Goal: Task Accomplishment & Management: Use online tool/utility

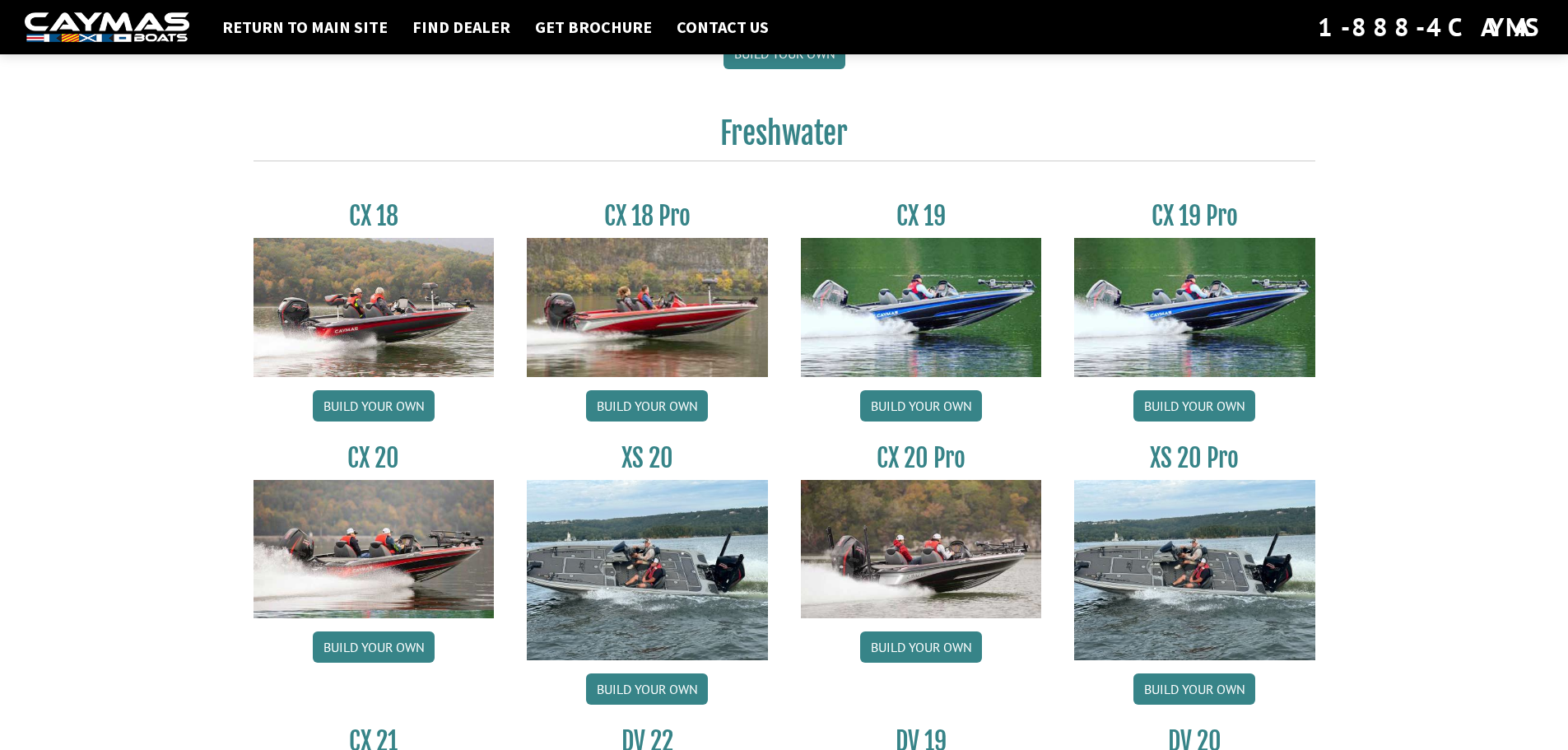
scroll to position [1318, 0]
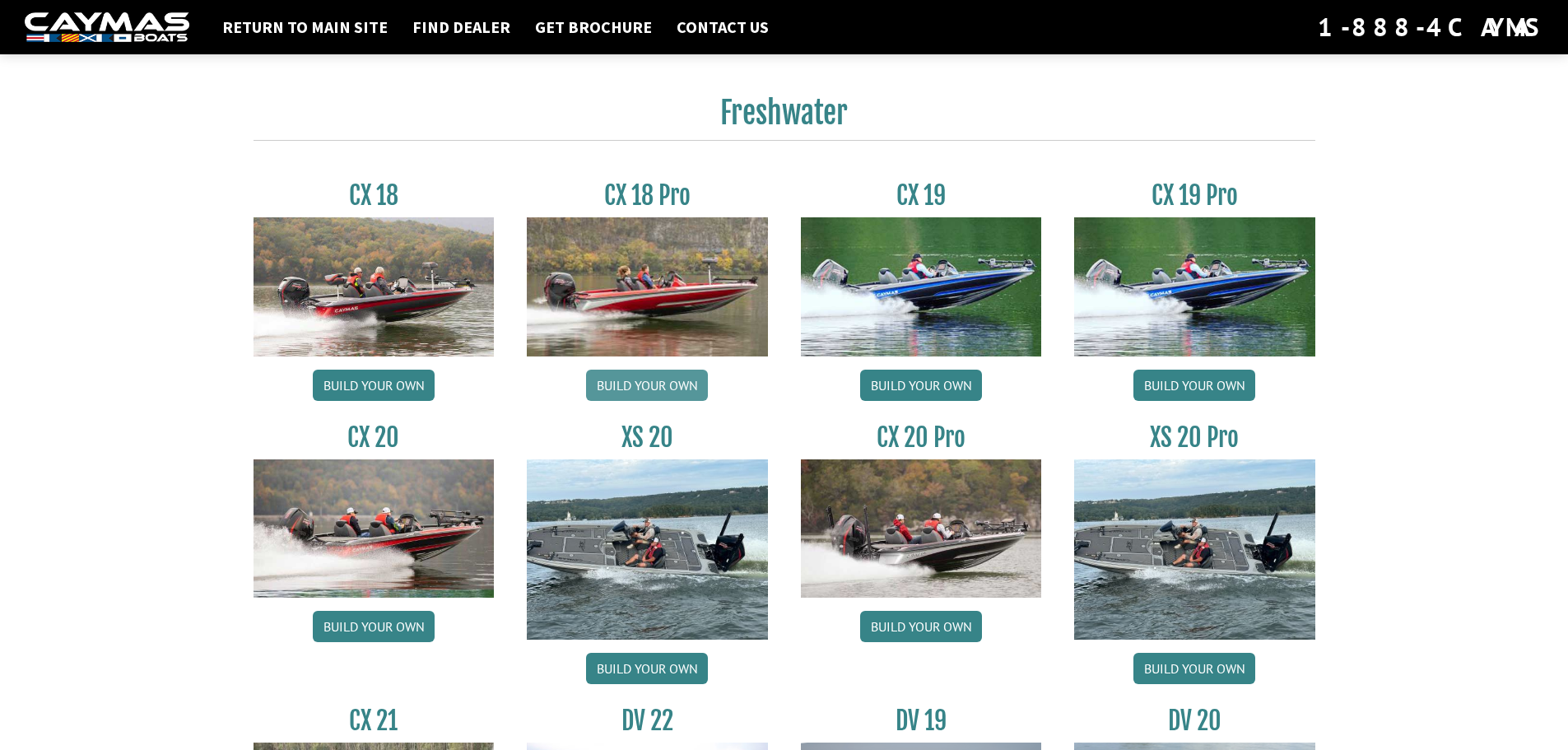
click at [671, 387] on link "Build your own" at bounding box center [647, 386] width 121 height 31
click at [414, 382] on link "Build your own" at bounding box center [373, 386] width 121 height 31
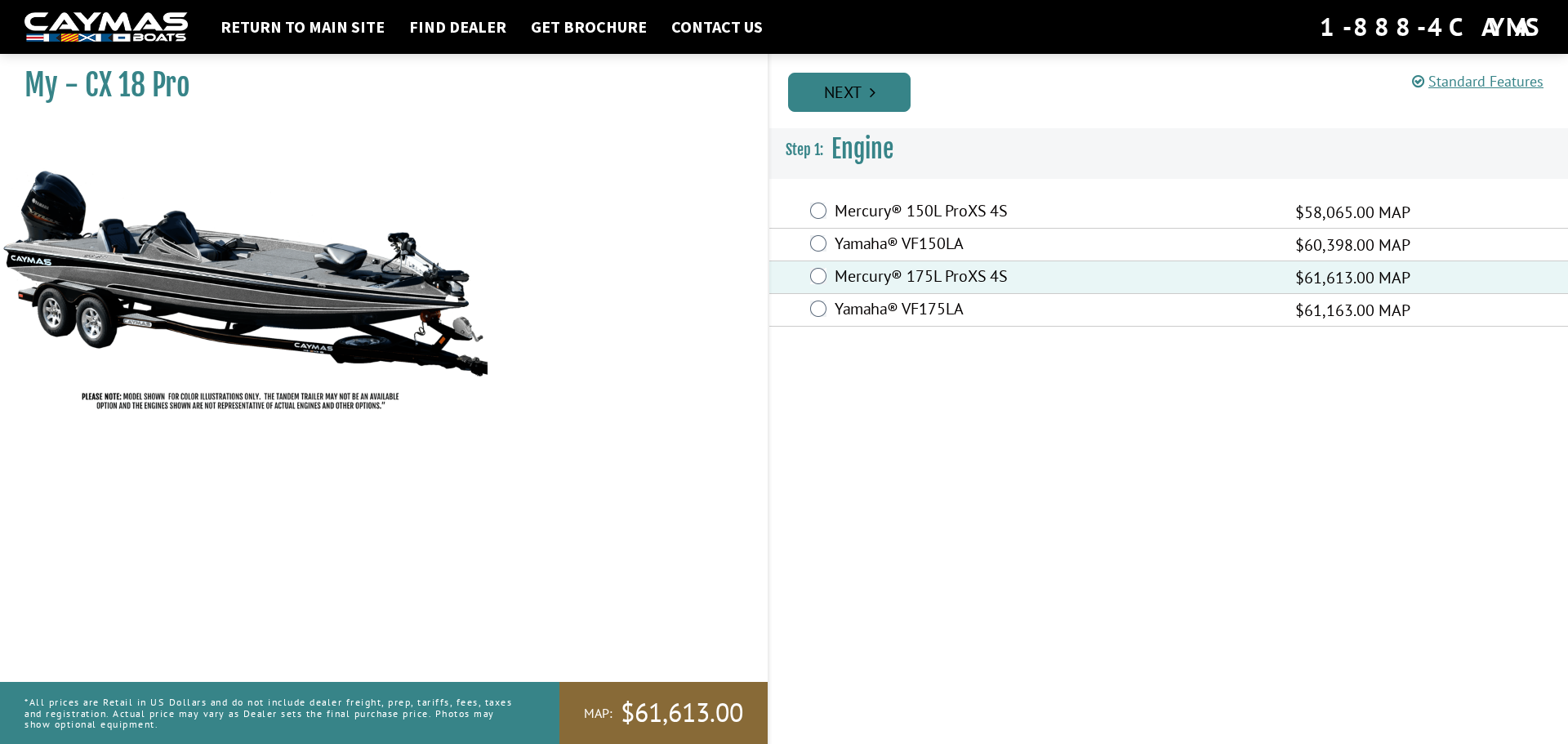
click at [875, 93] on icon "Pagination" at bounding box center [873, 92] width 5 height 16
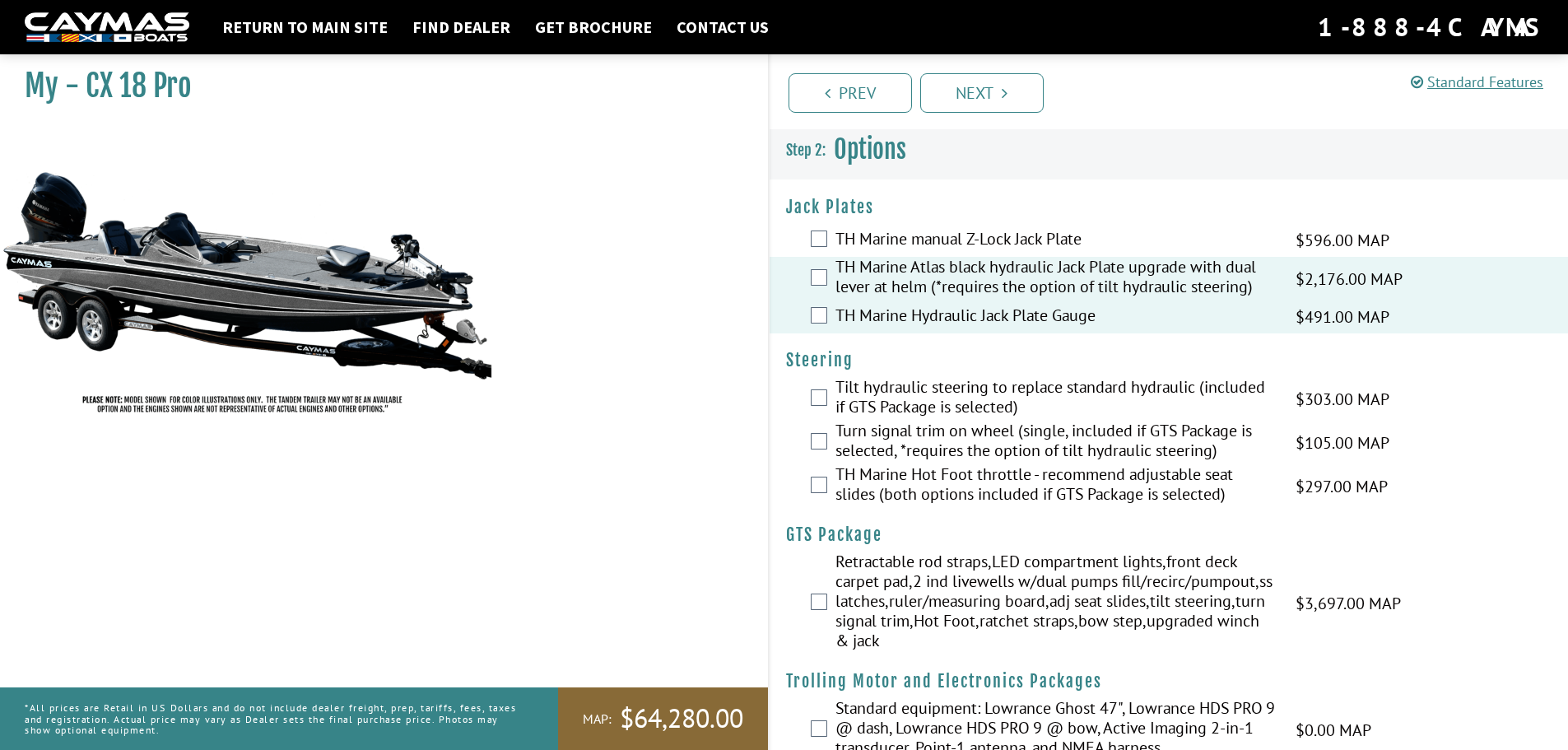
click at [828, 599] on div "Retractable rod straps,LED compartment lights,front deck carpet pad,2 ind livew…" at bounding box center [1169, 603] width 799 height 103
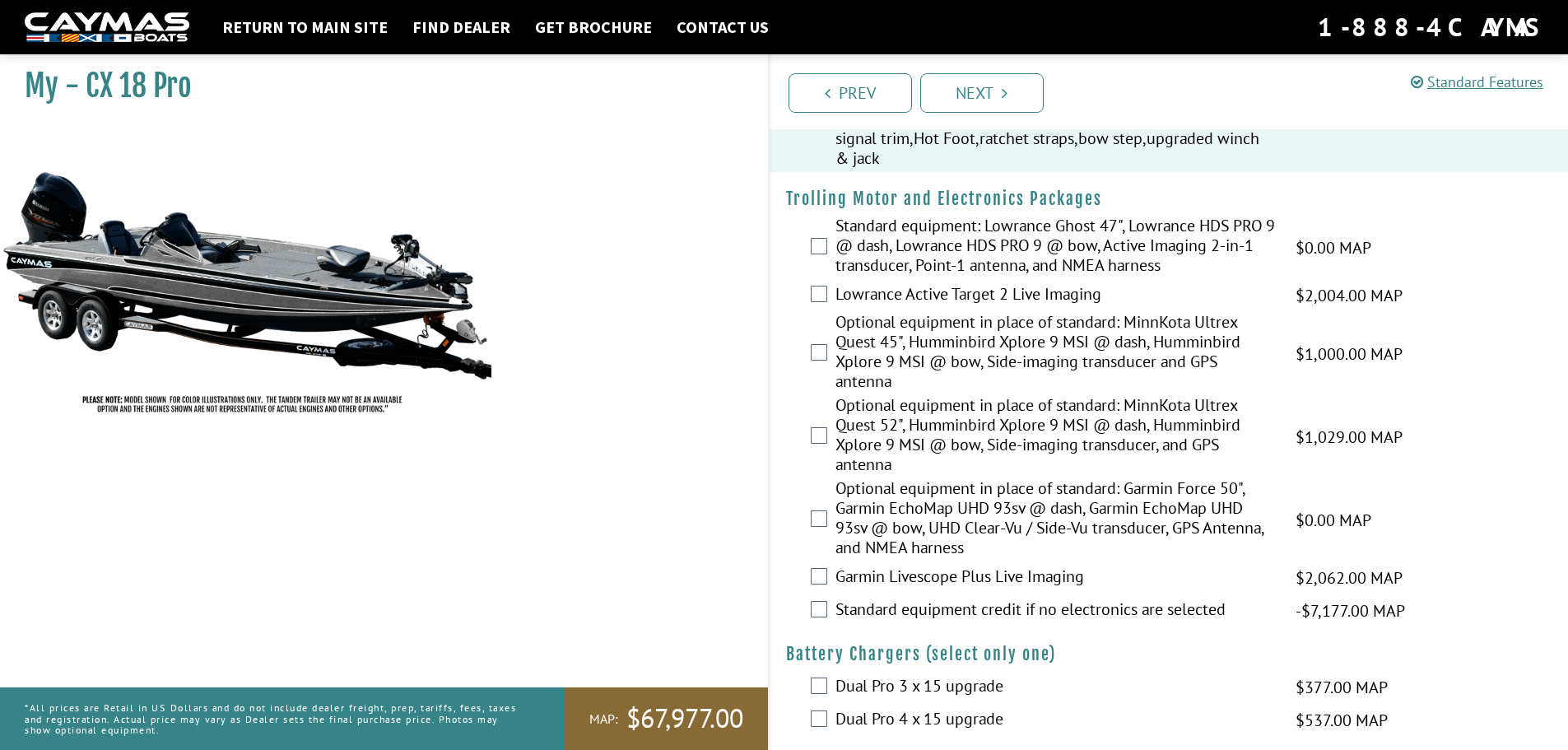
scroll to position [576, 0]
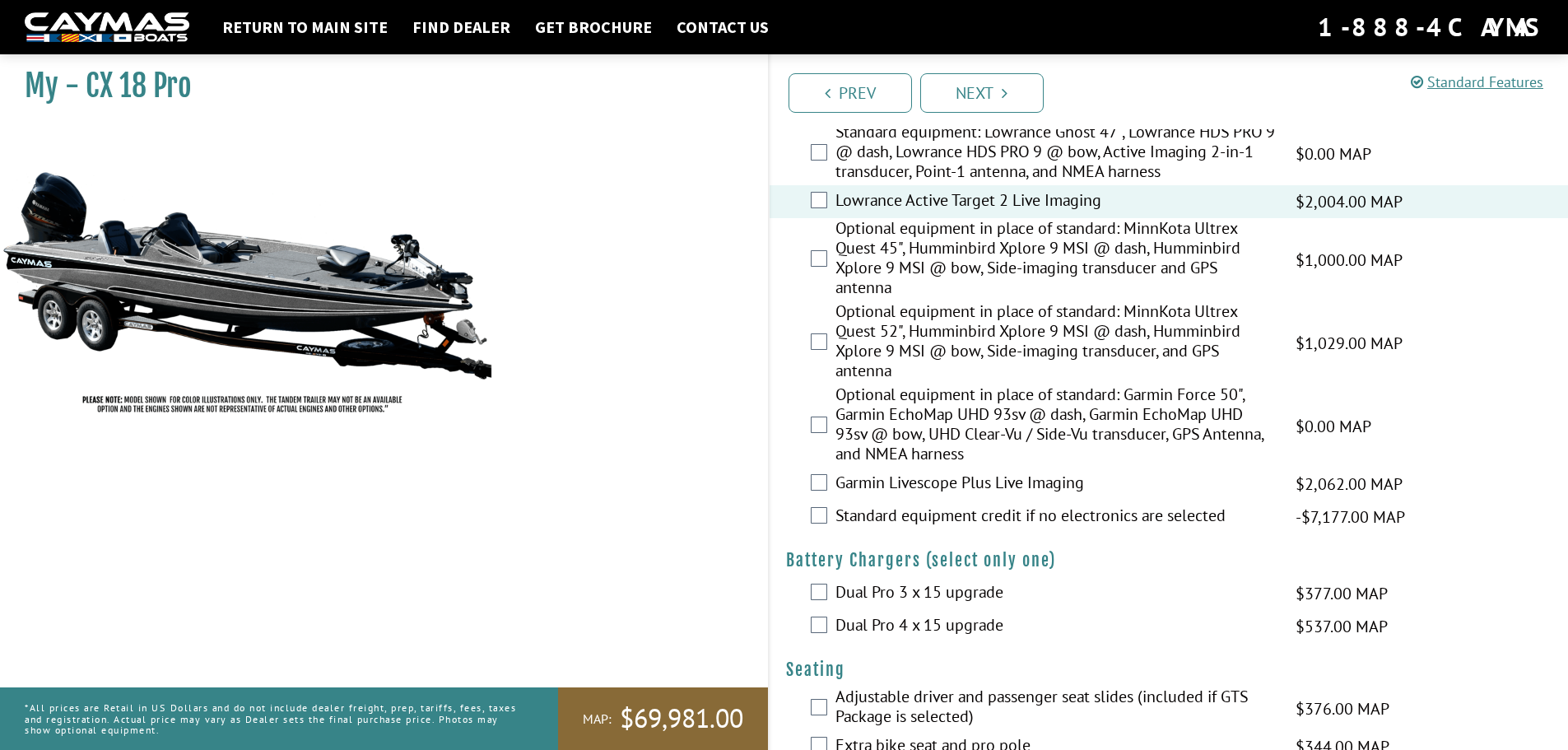
click at [830, 480] on div "Garmin Livescope Plus Live Imaging $2,062.00 MAP $2,434.00 MSRP" at bounding box center [1169, 484] width 799 height 33
click at [827, 481] on div "Garmin Livescope Plus Live Imaging $2,062.00 MAP $2,434.00 MSRP" at bounding box center [1169, 484] width 799 height 33
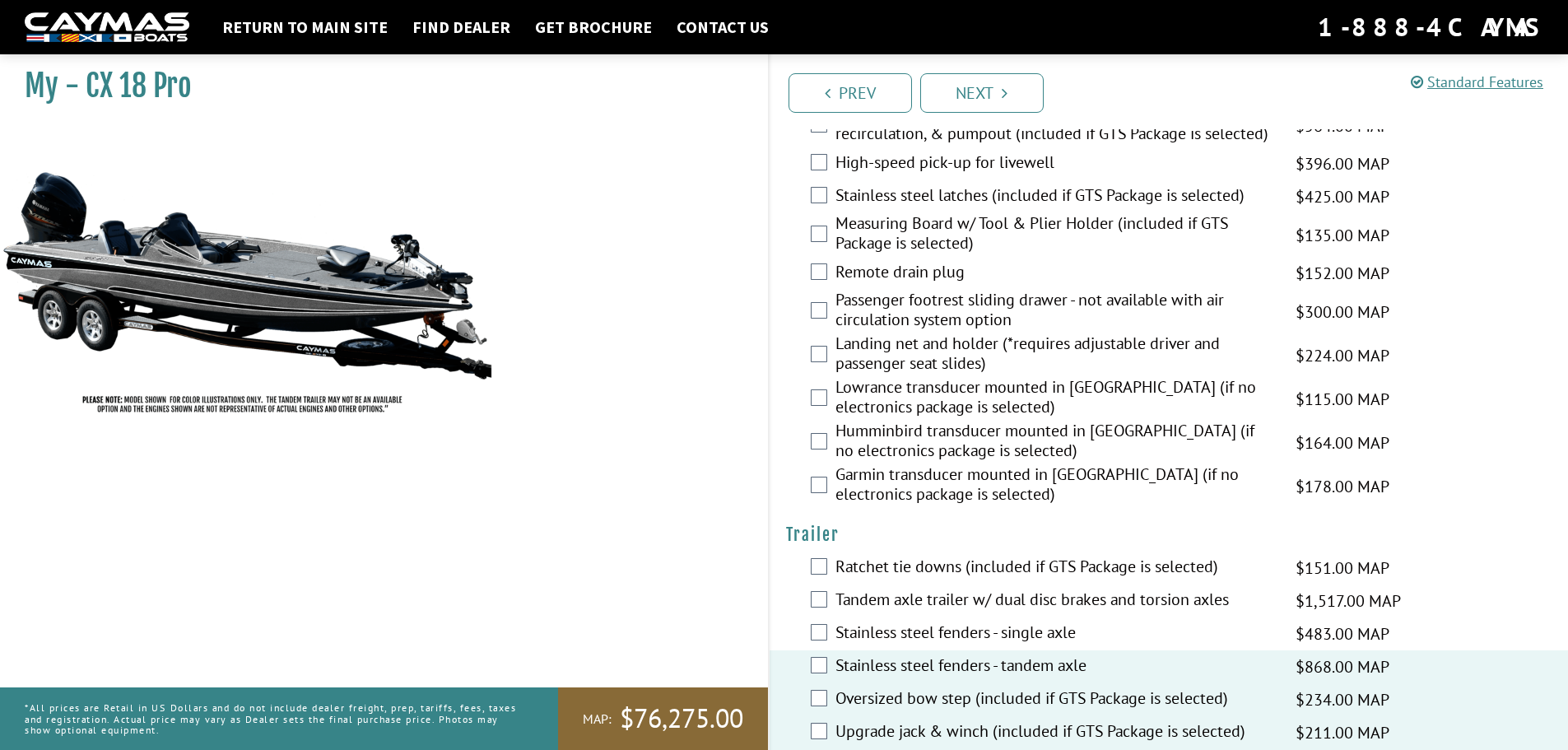
scroll to position [2173, 0]
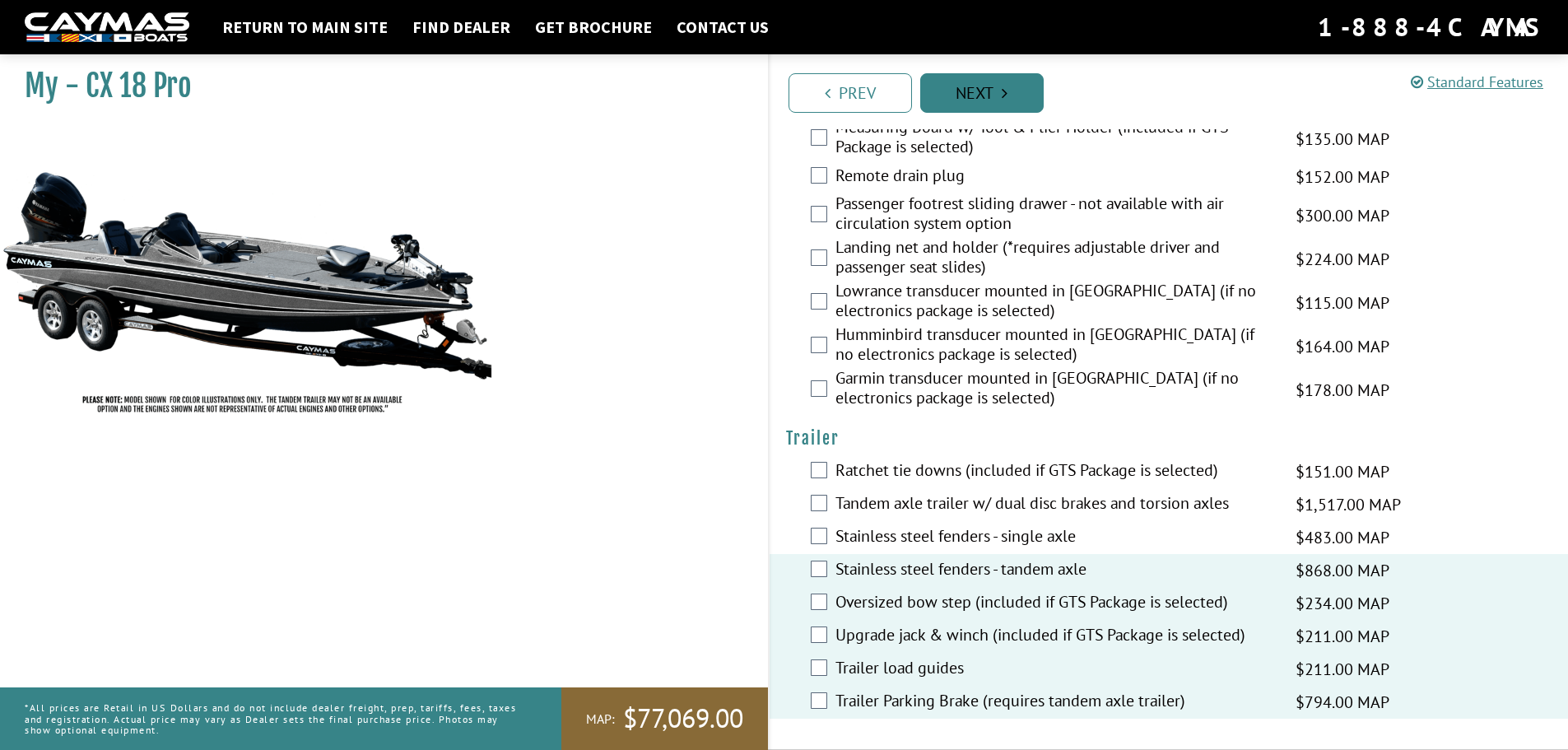
click at [992, 101] on link "Next" at bounding box center [981, 93] width 123 height 40
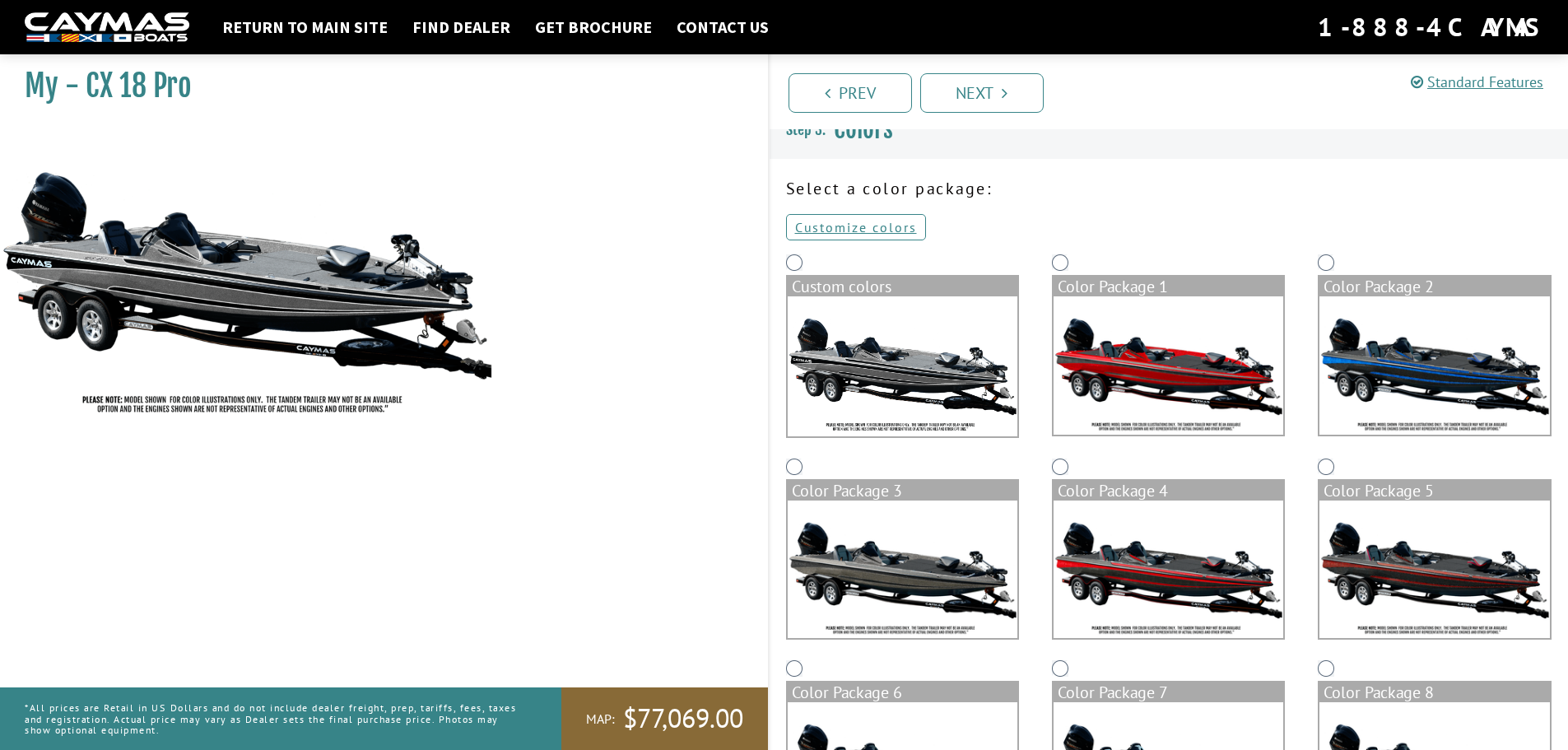
scroll to position [82, 0]
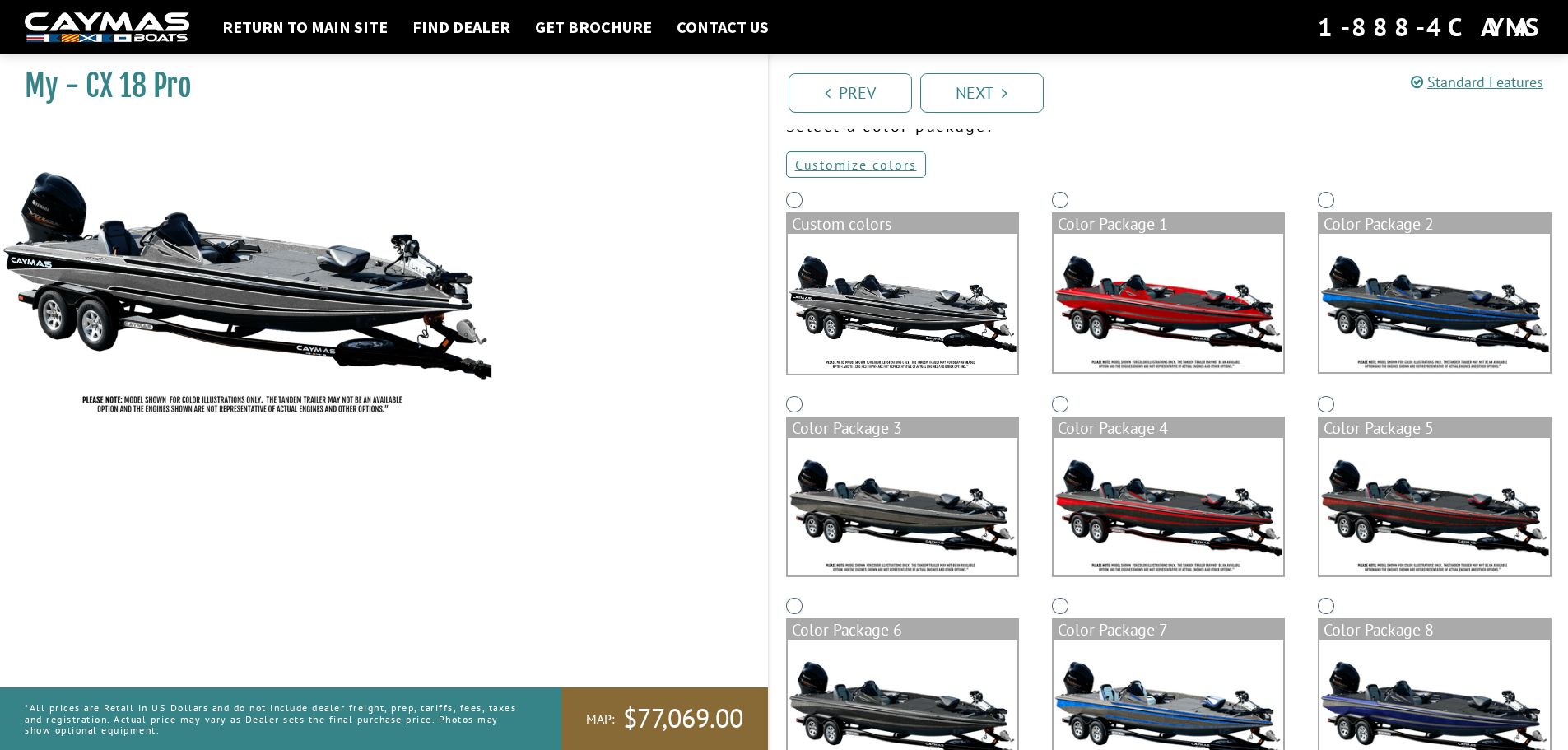
click at [838, 470] on img at bounding box center [902, 507] width 230 height 138
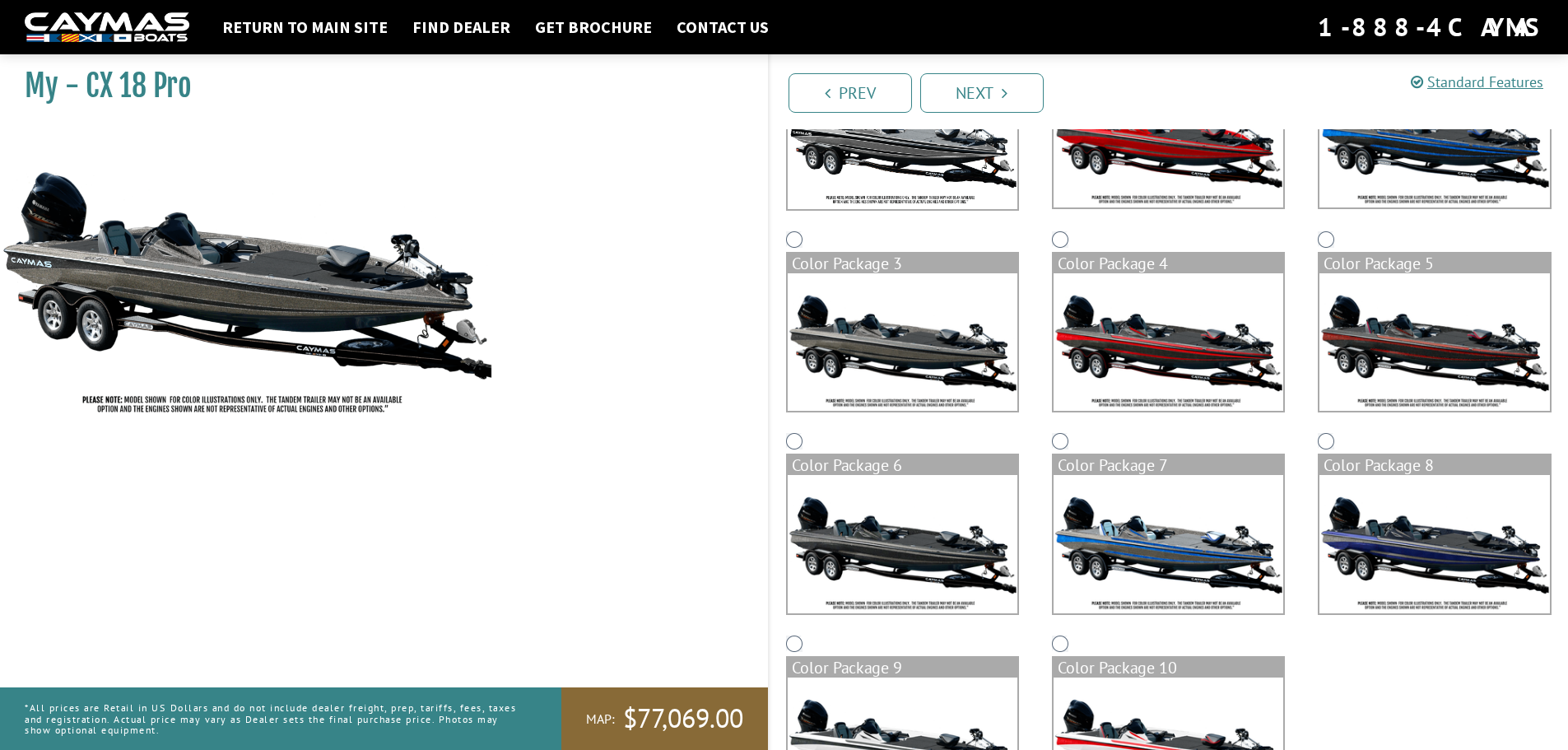
scroll to position [329, 0]
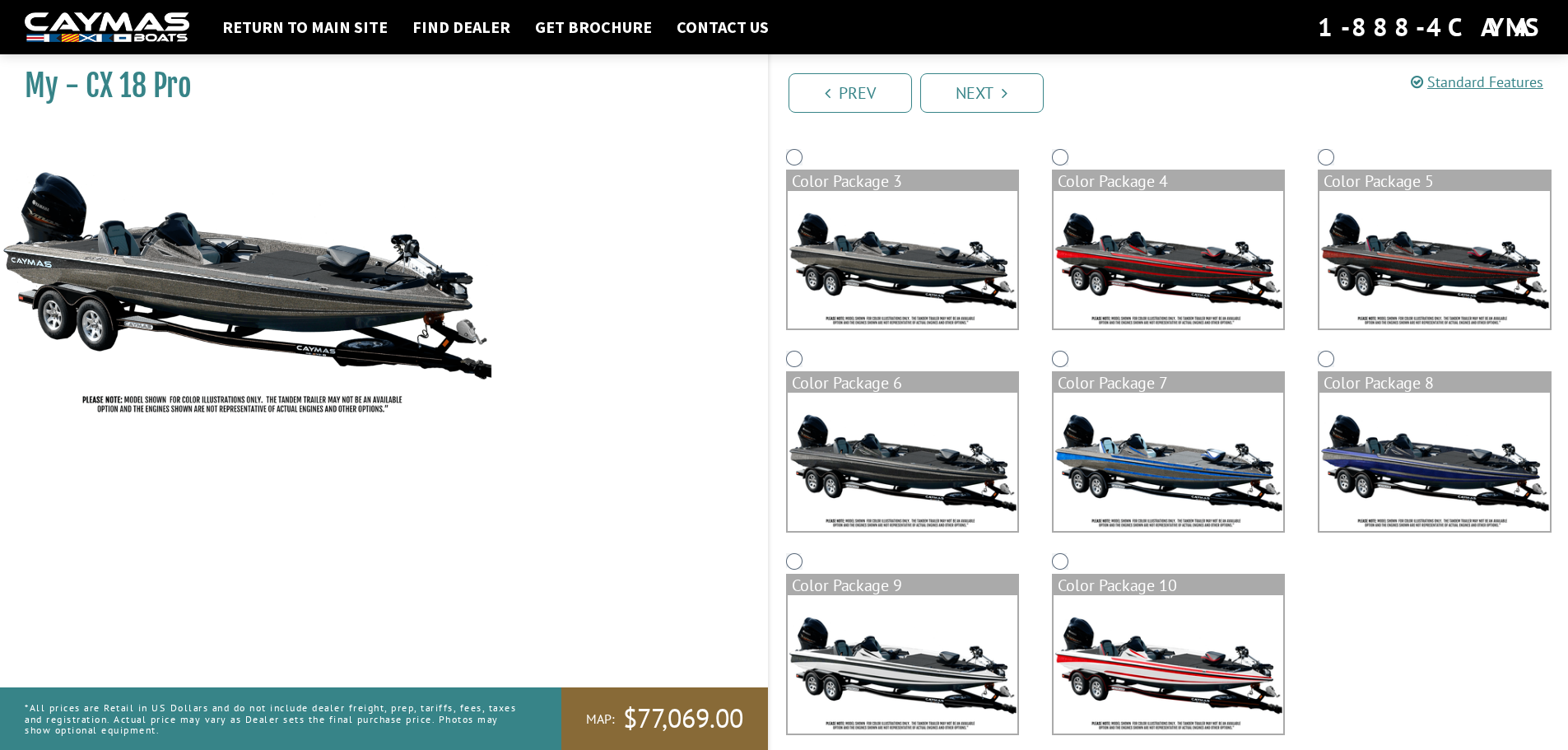
click at [911, 449] on img at bounding box center [902, 462] width 230 height 138
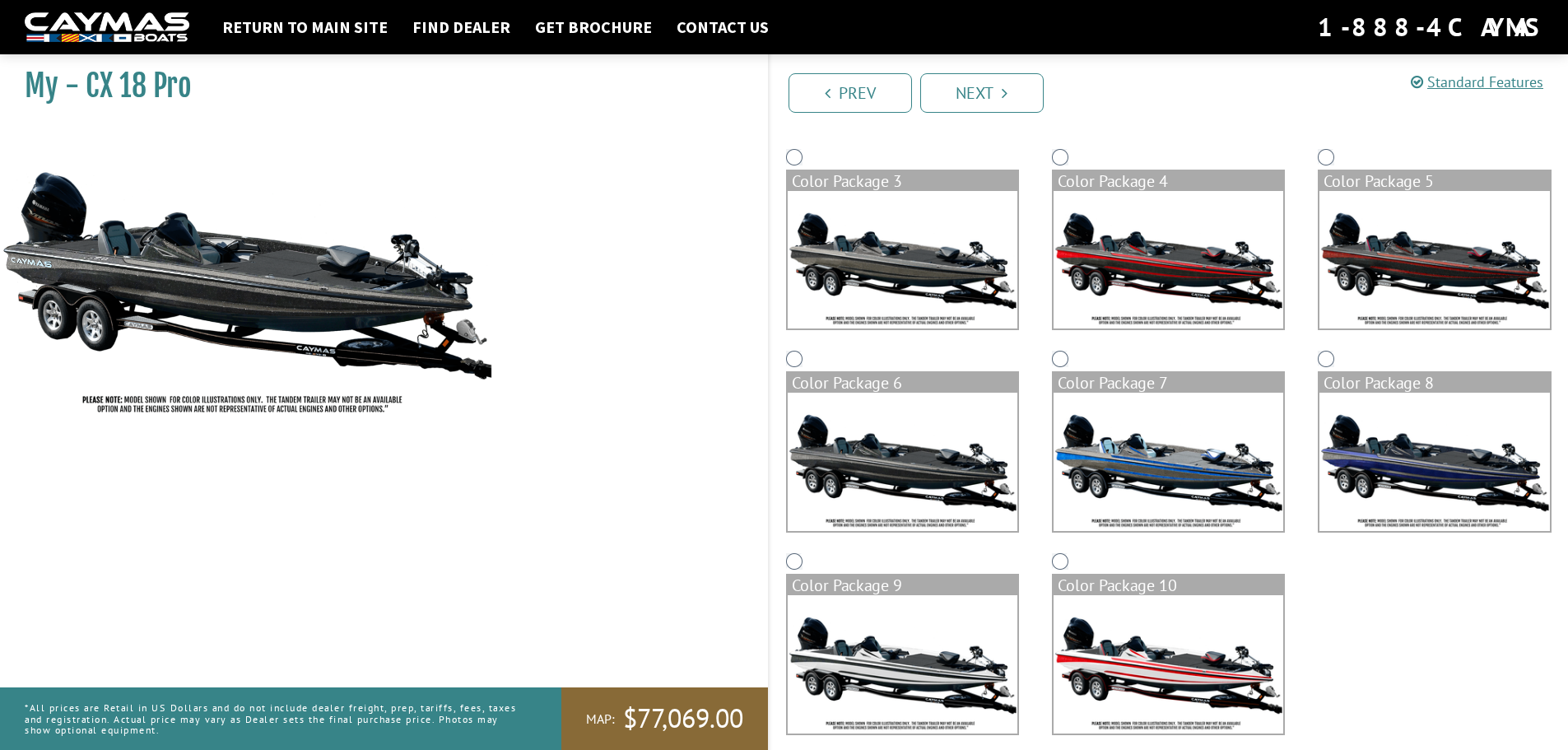
scroll to position [347, 0]
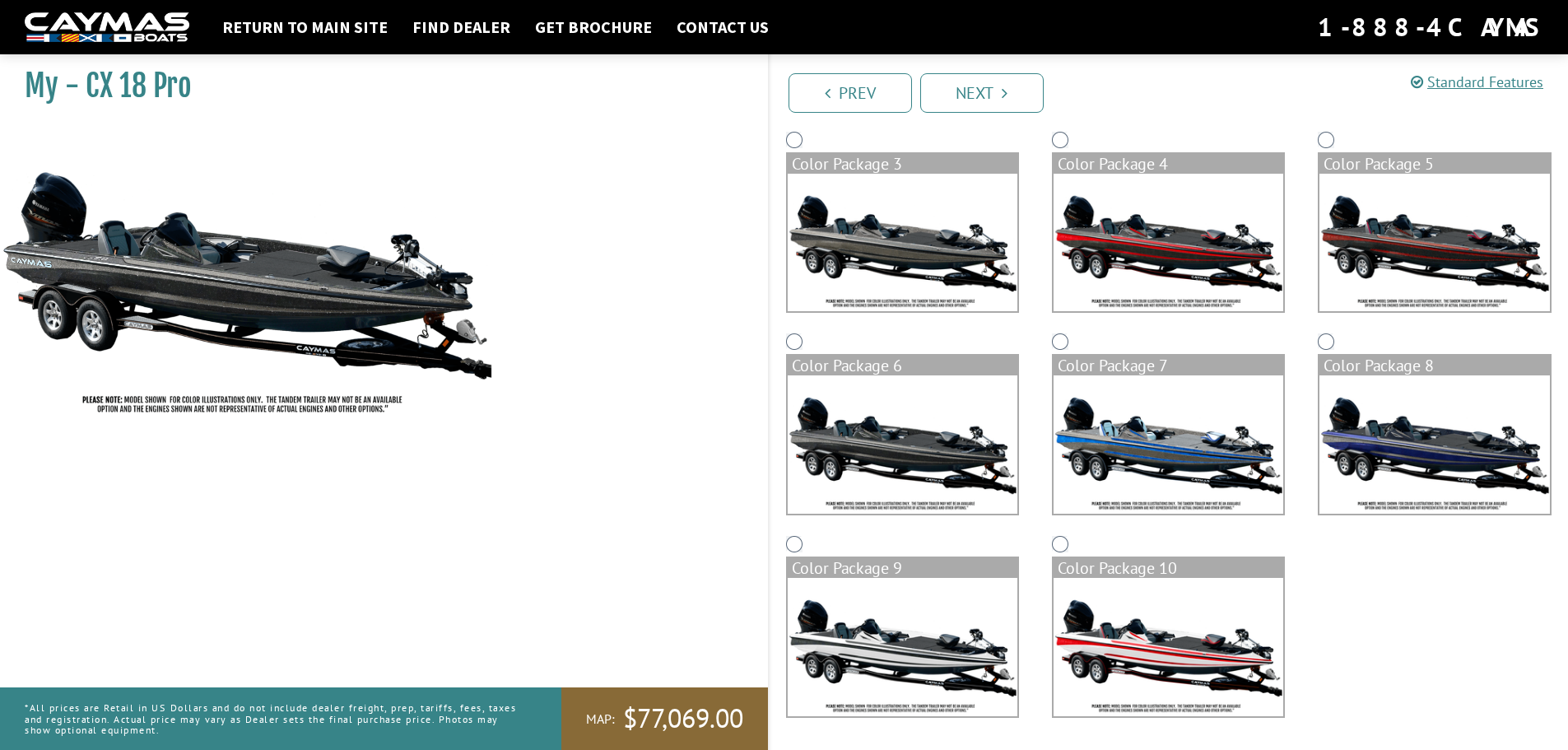
click at [899, 240] on img at bounding box center [902, 243] width 230 height 138
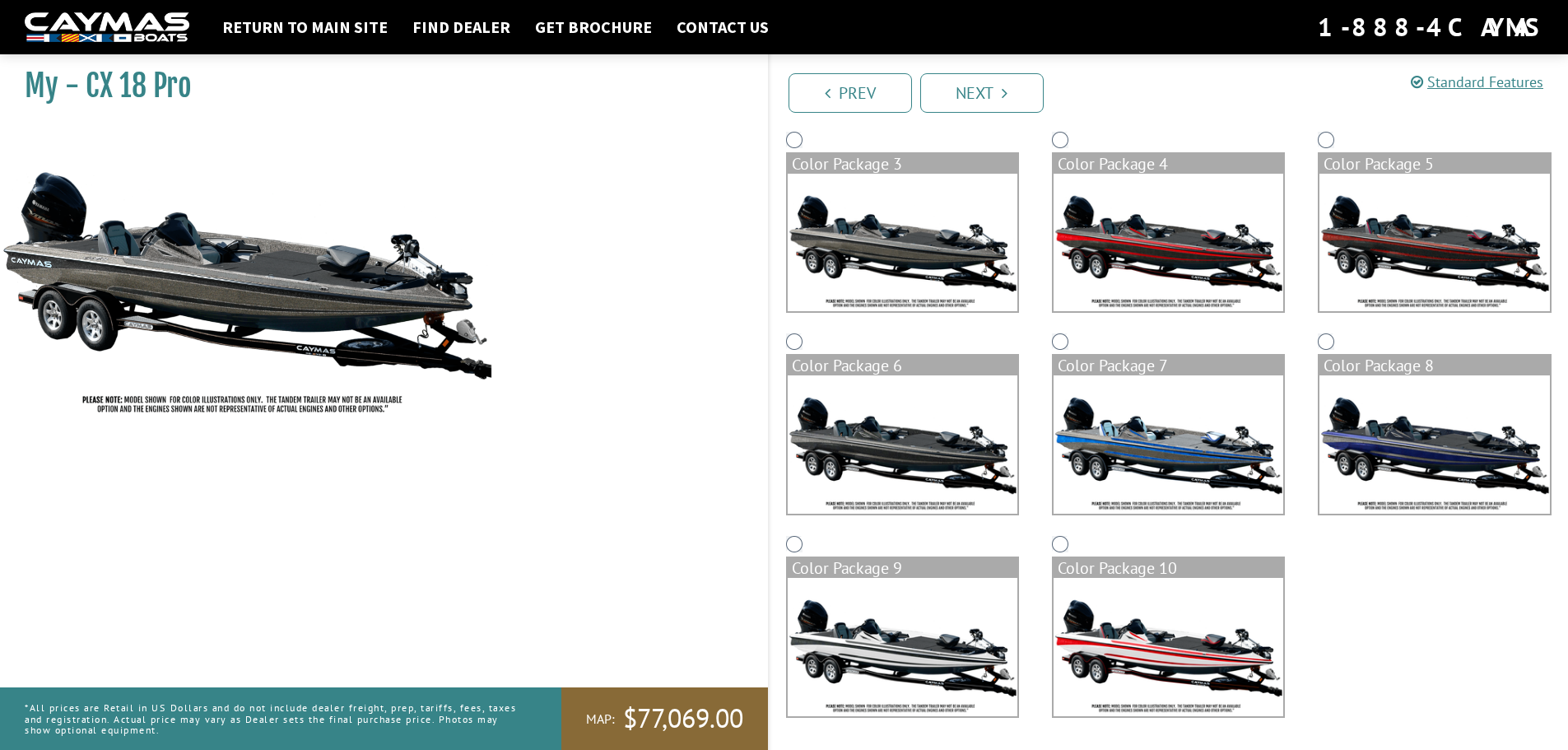
click at [910, 430] on img at bounding box center [902, 444] width 230 height 138
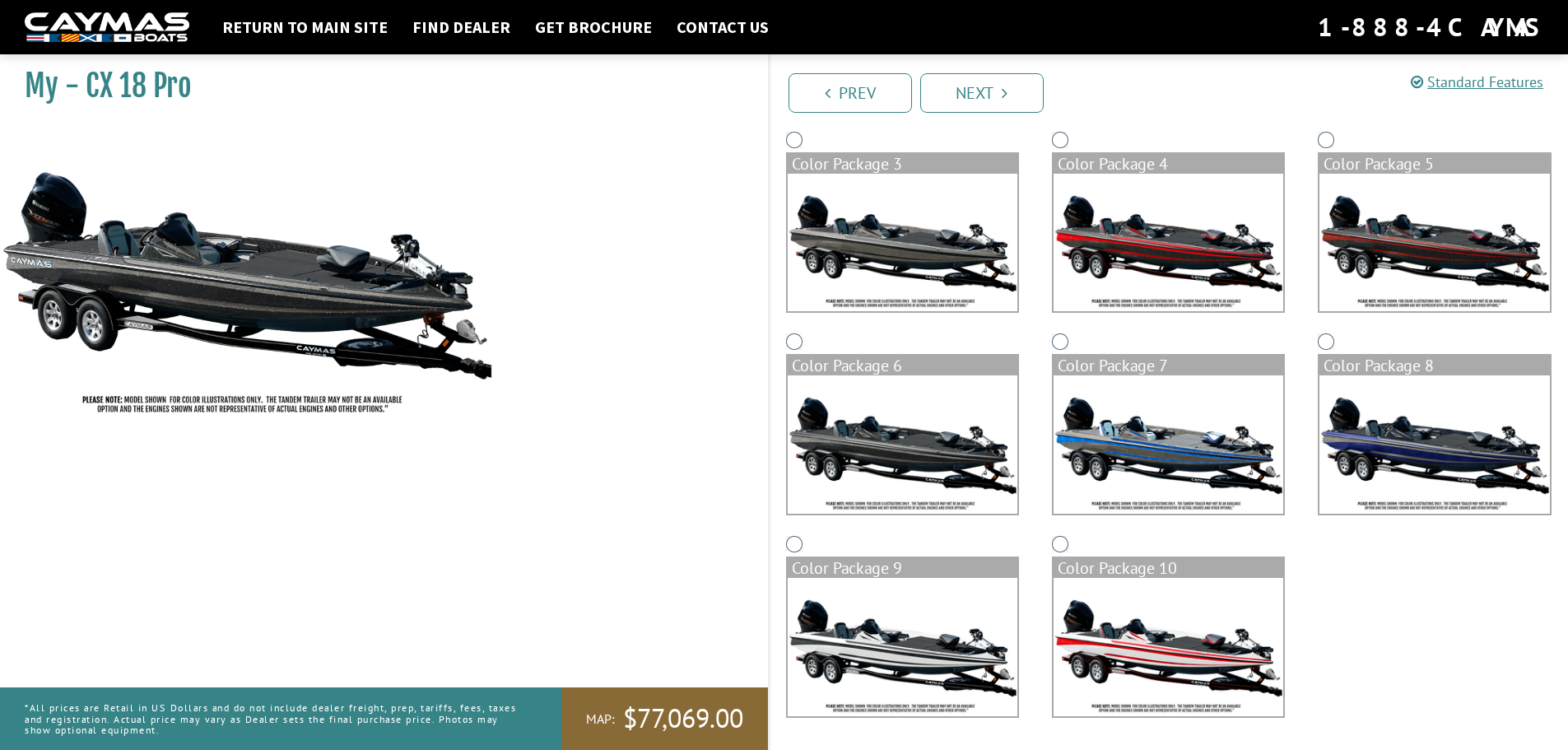
click at [872, 247] on img at bounding box center [902, 243] width 230 height 138
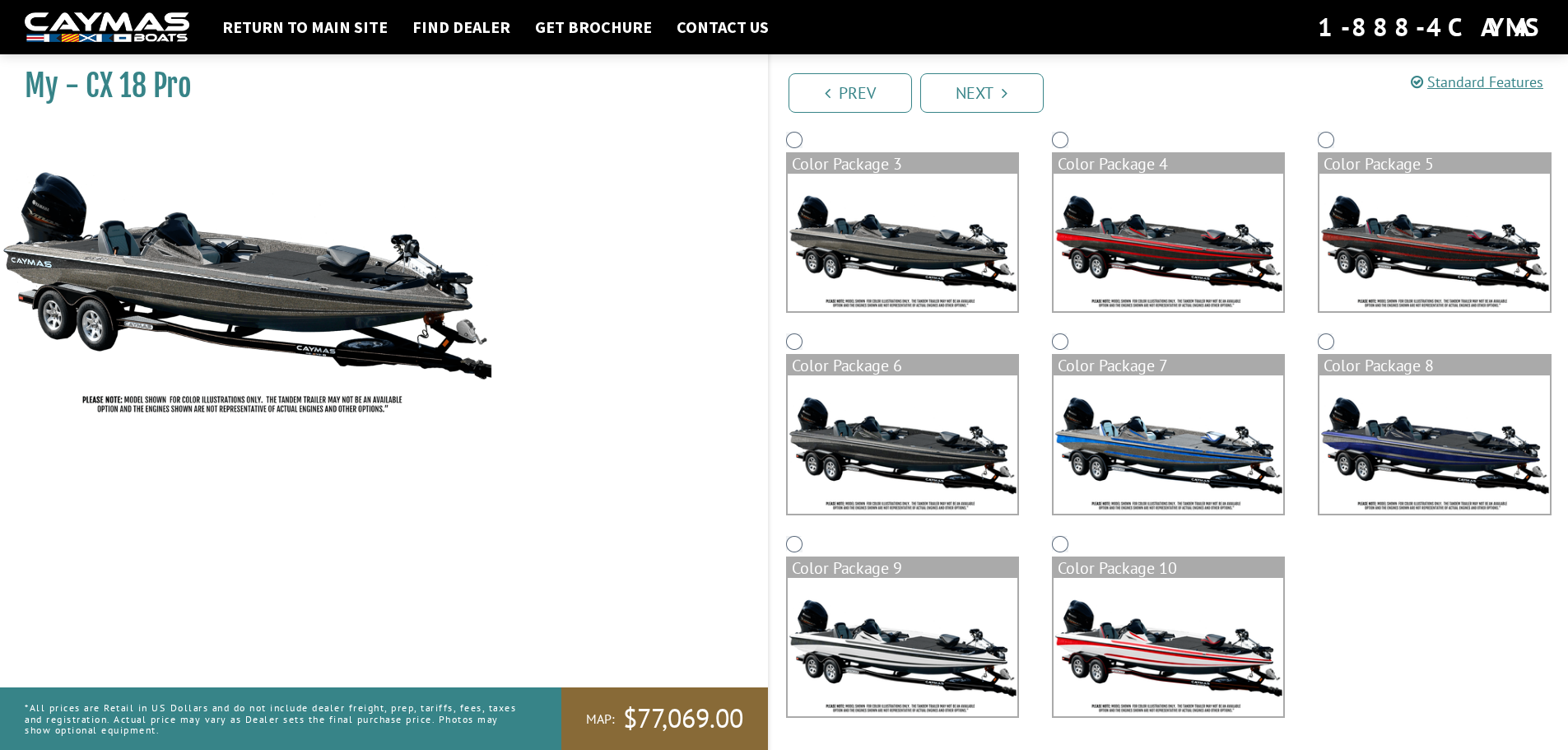
click at [881, 242] on img at bounding box center [902, 243] width 230 height 138
click at [900, 420] on img at bounding box center [902, 444] width 230 height 138
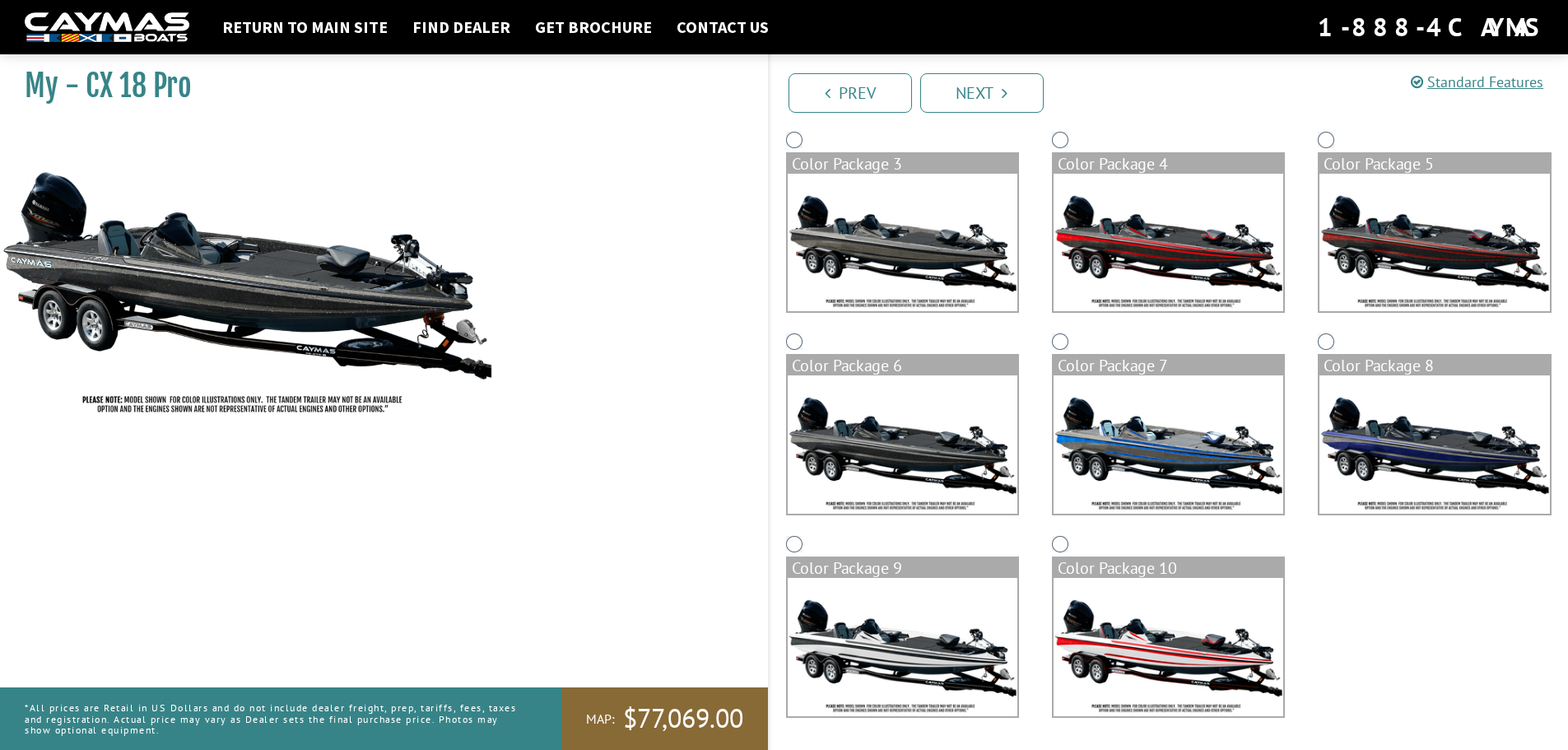
click at [878, 242] on img at bounding box center [902, 243] width 230 height 138
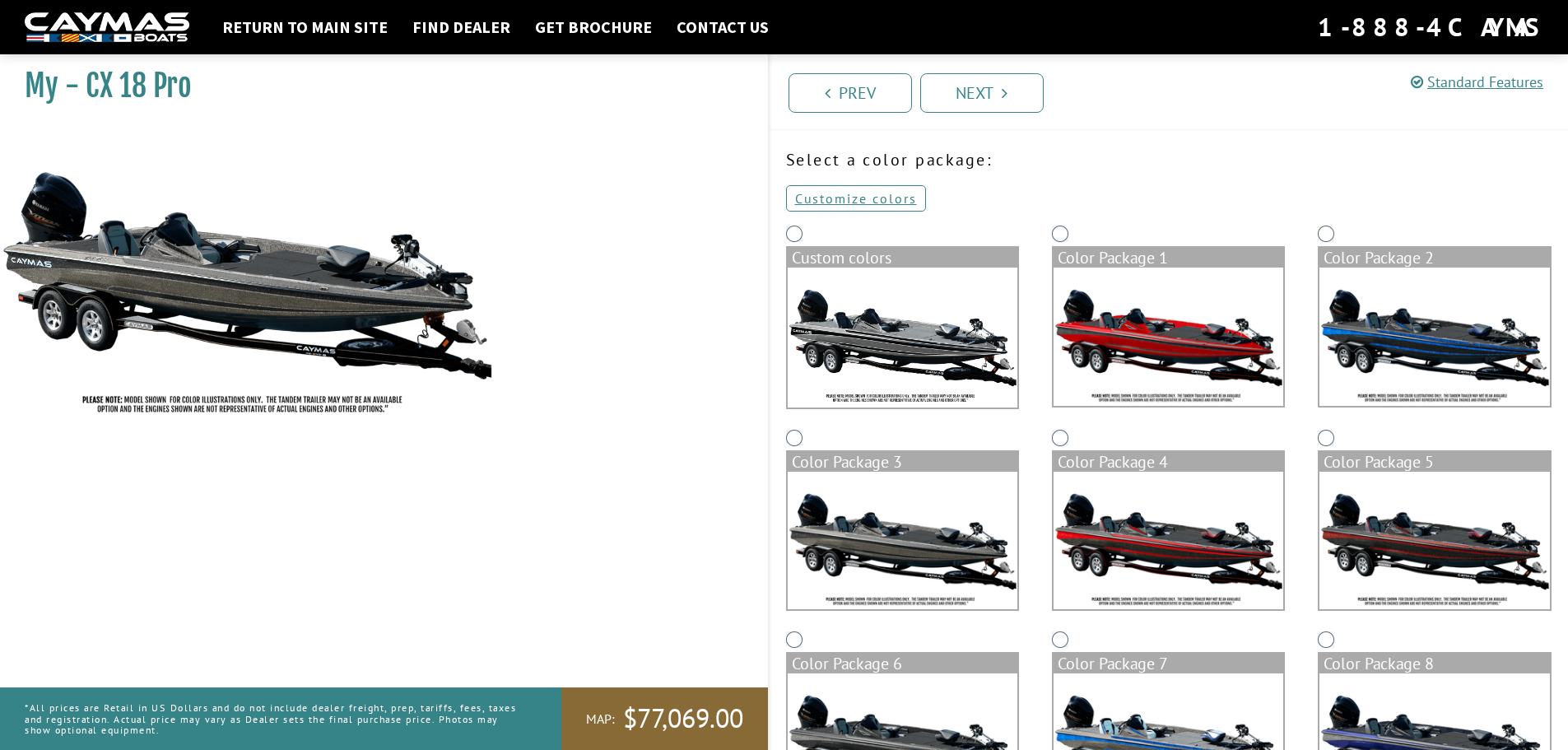
scroll to position [0, 0]
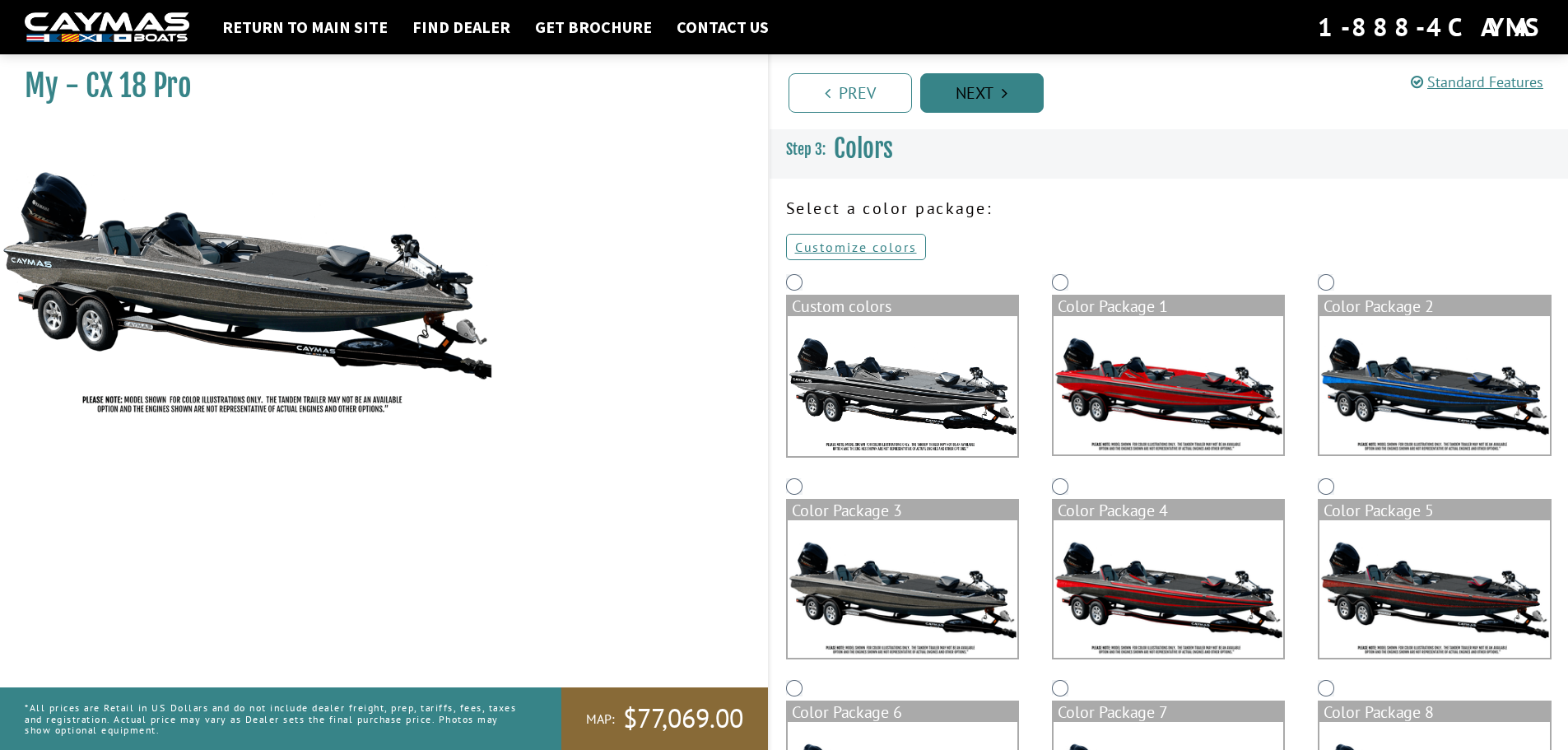
click at [979, 77] on link "Next" at bounding box center [981, 93] width 123 height 40
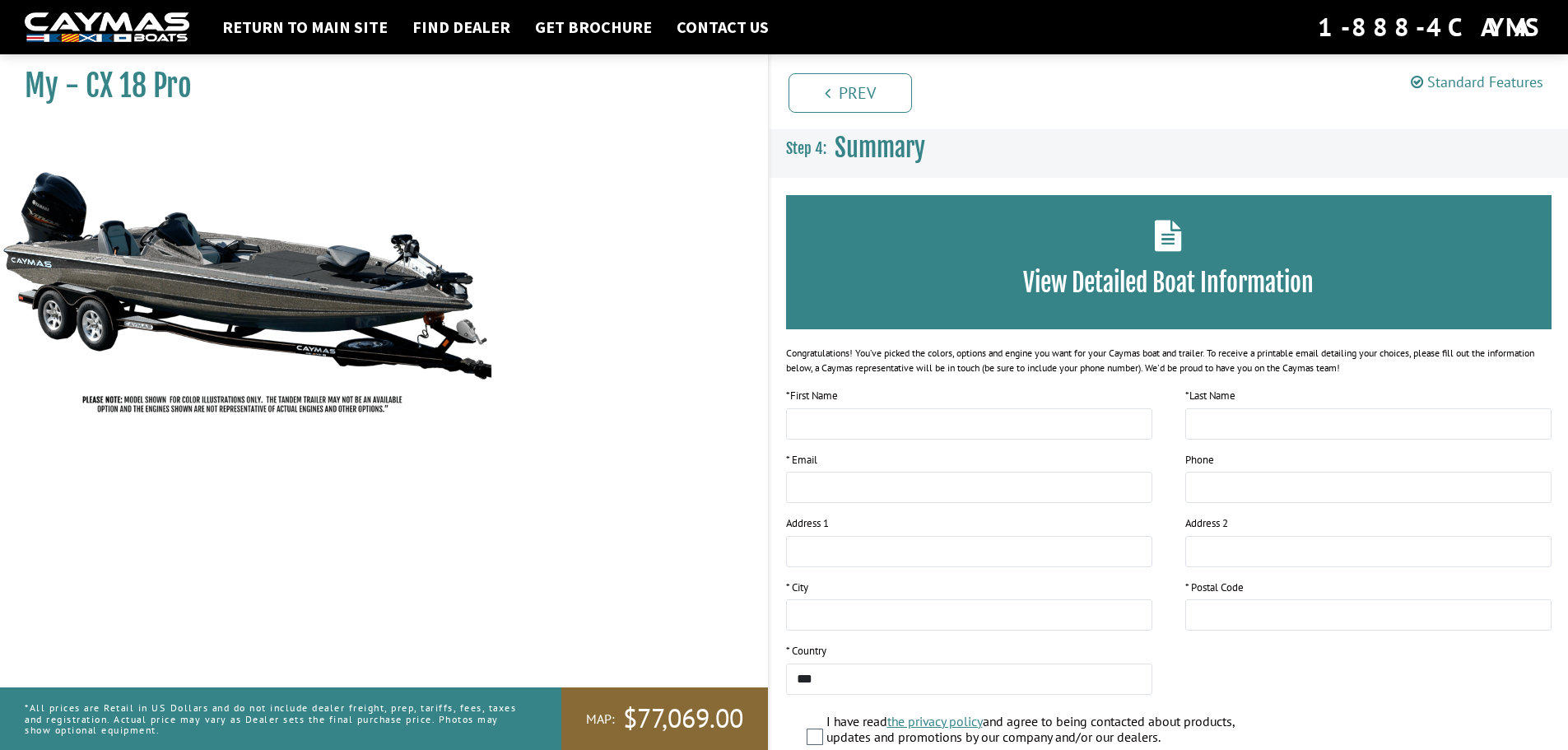
click at [1462, 79] on link "Standard Features" at bounding box center [1477, 82] width 132 height 19
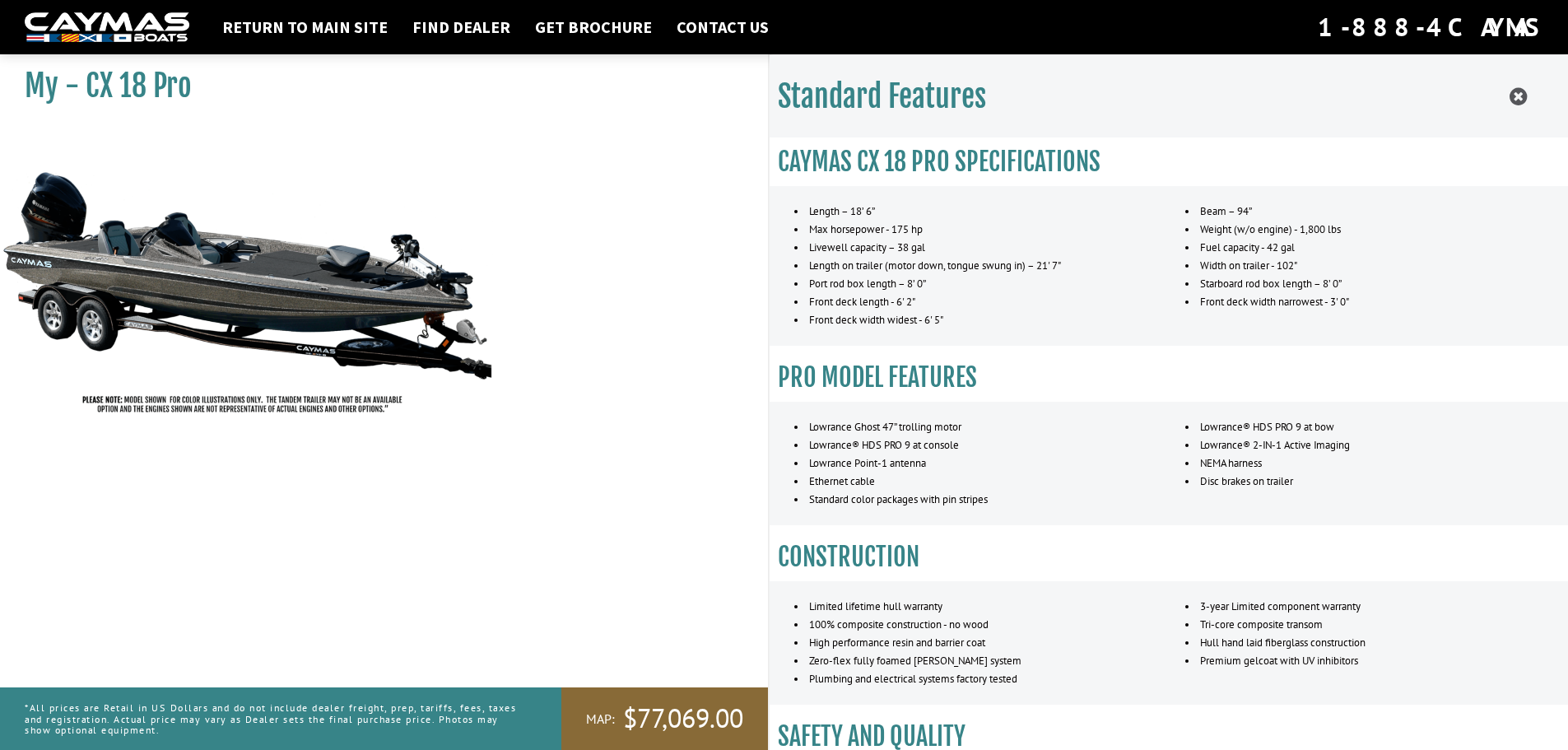
drag, startPoint x: 919, startPoint y: 237, endPoint x: 921, endPoint y: 227, distance: 10.2
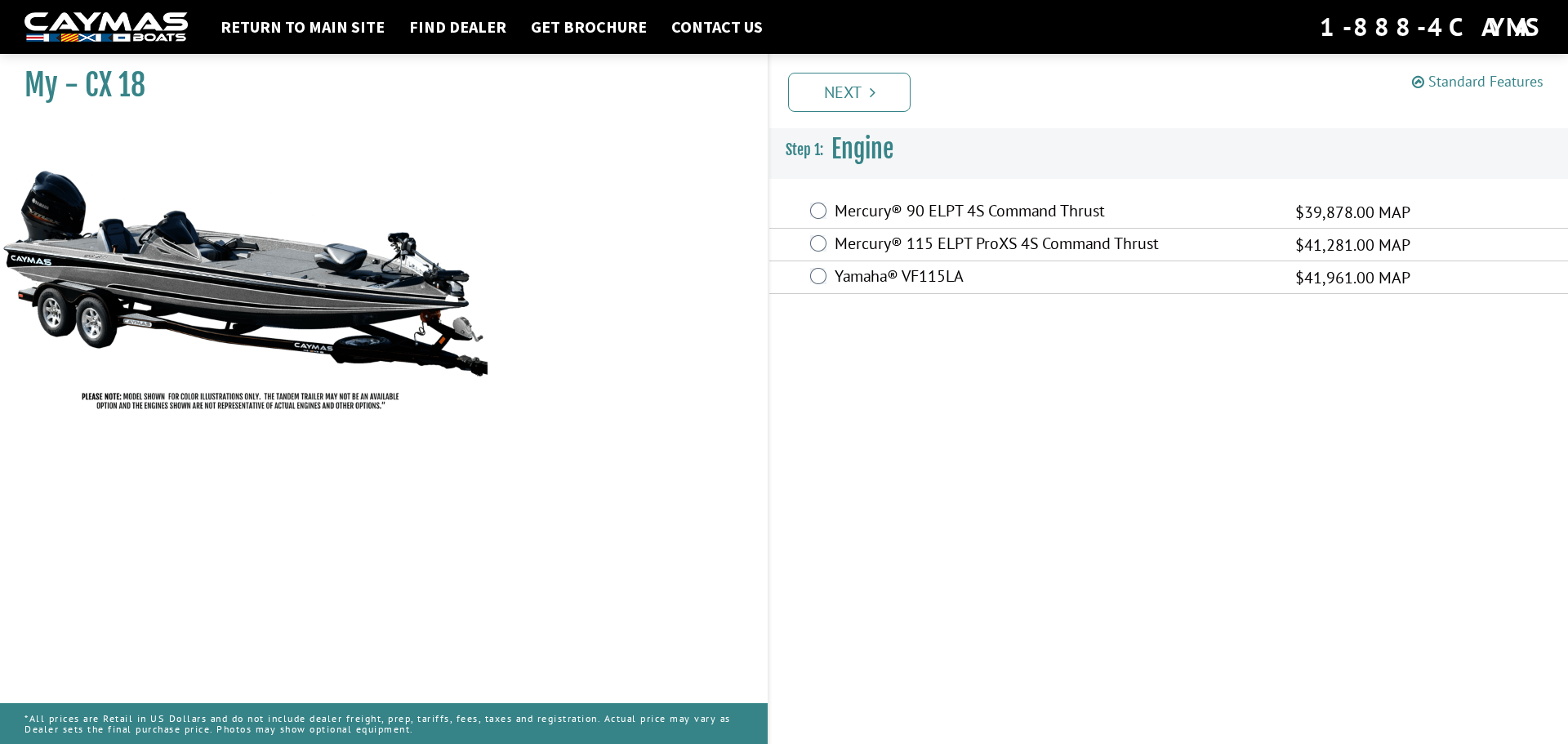
click at [1446, 74] on link "Standard Features" at bounding box center [1478, 81] width 131 height 19
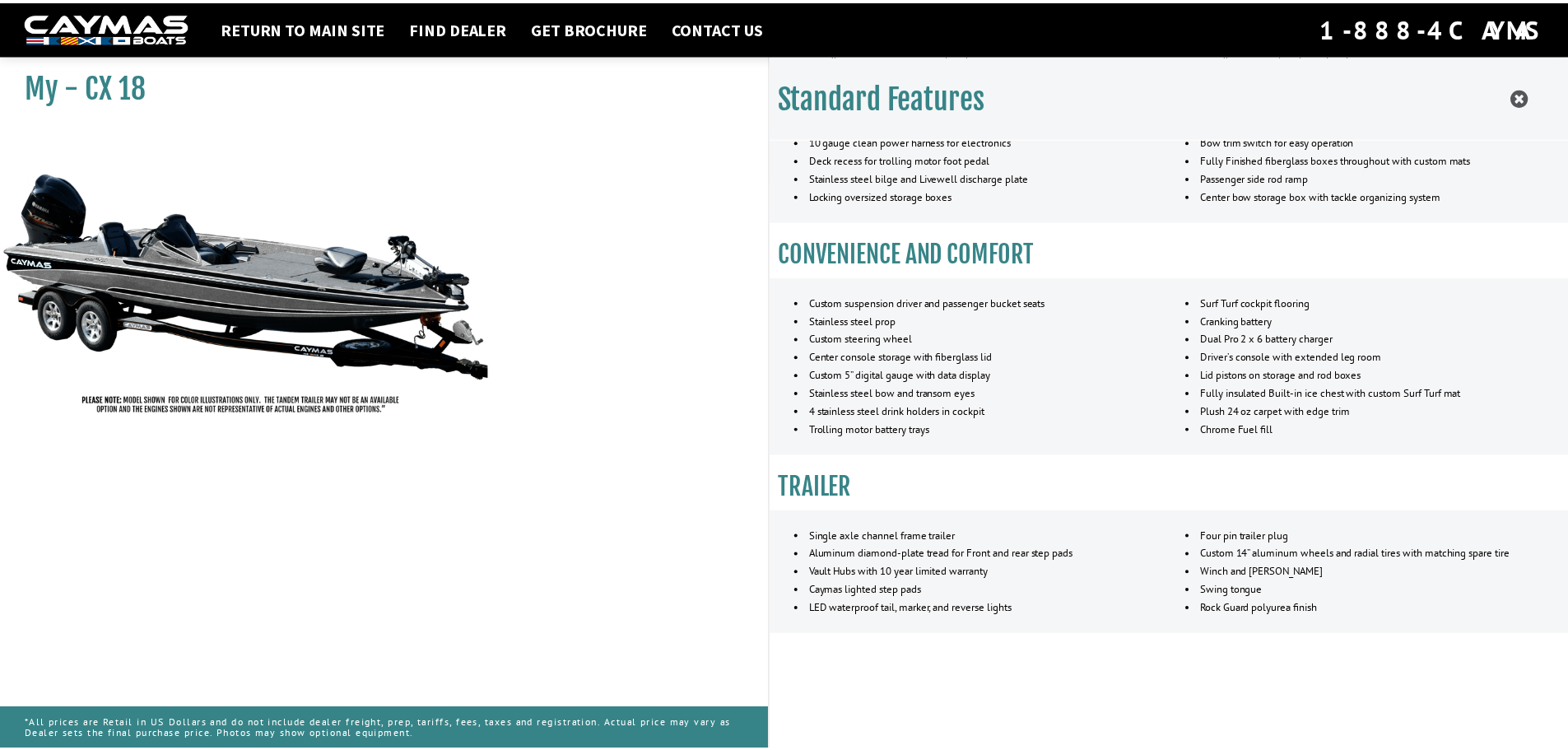
scroll to position [838, 0]
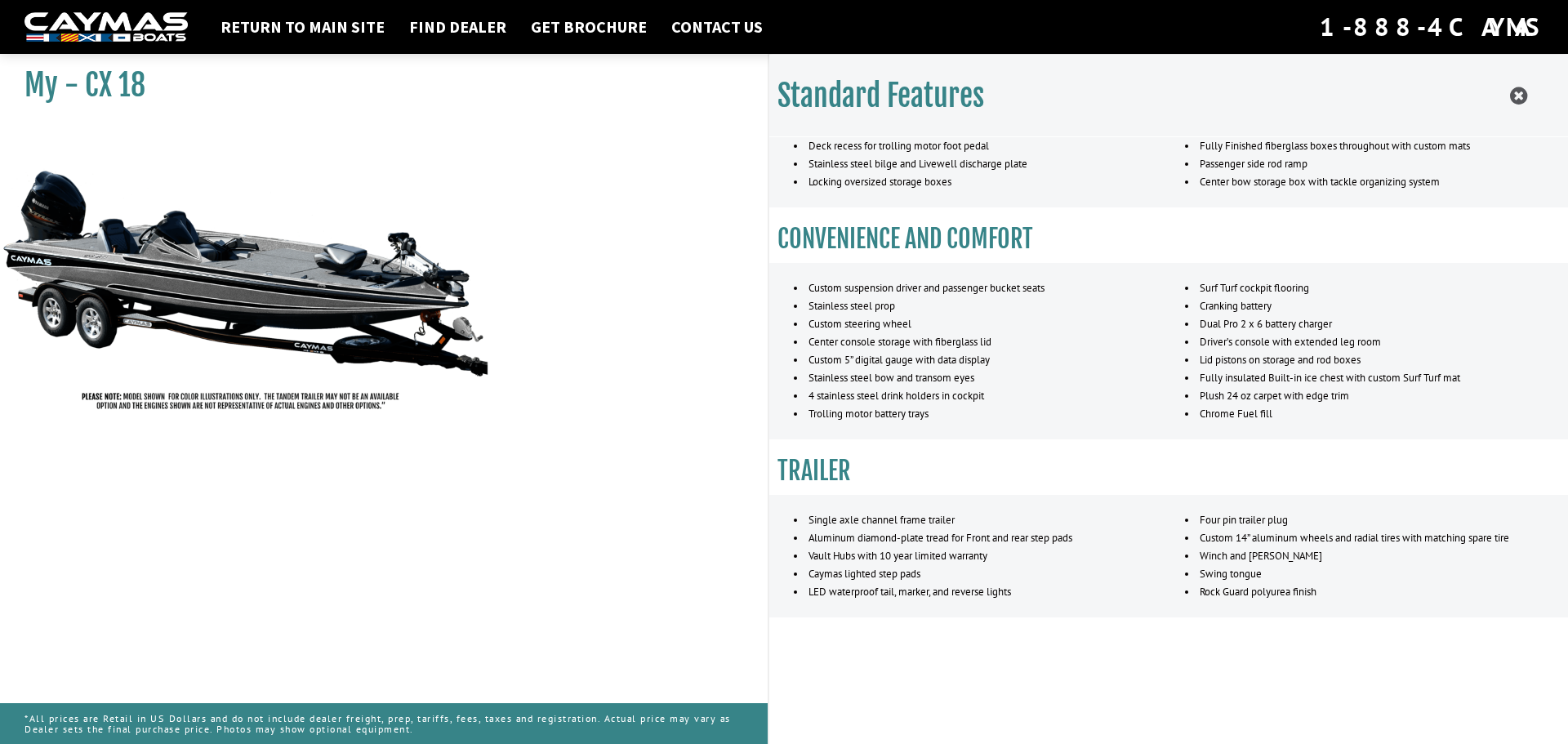
click at [1511, 97] on icon at bounding box center [1518, 96] width 17 height 20
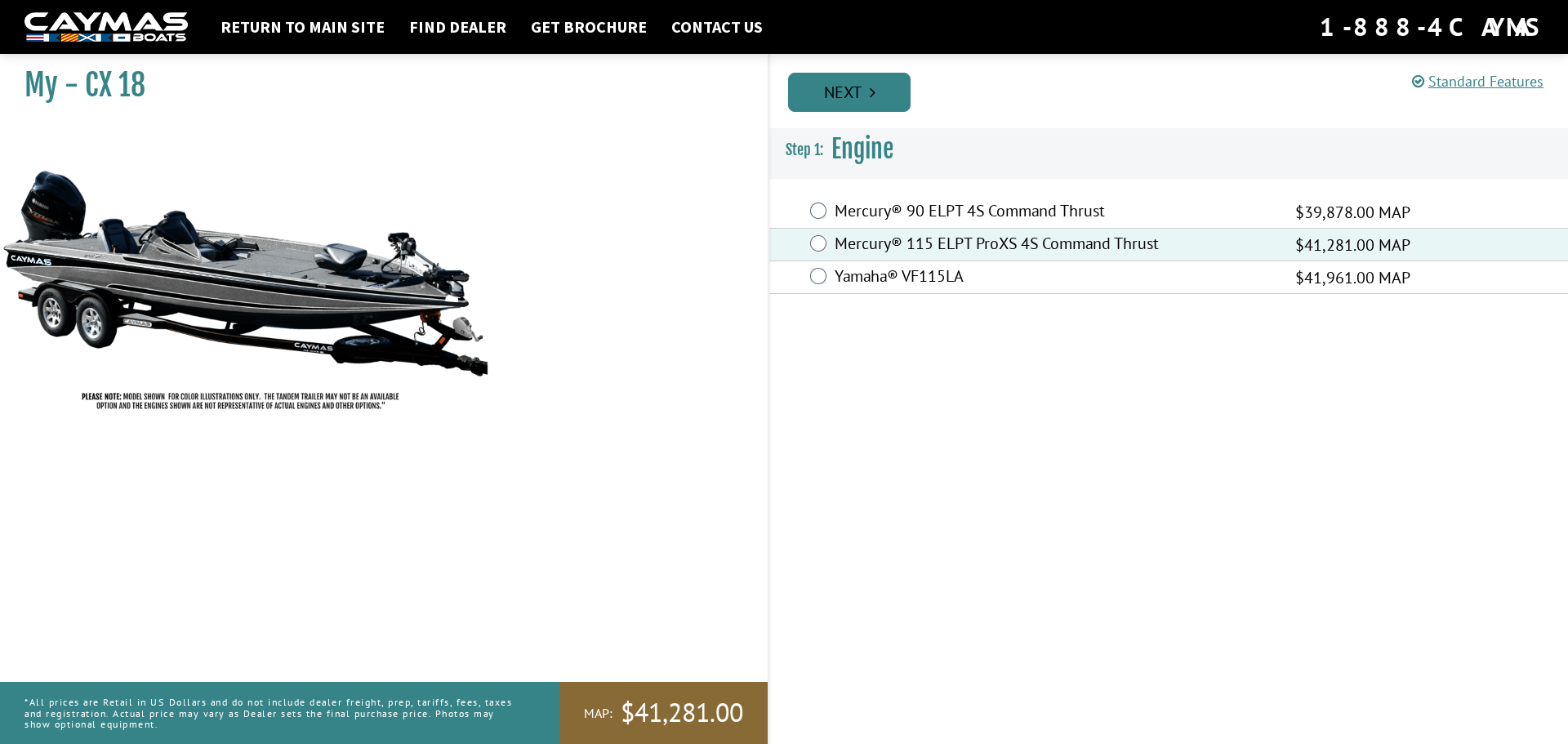
click at [886, 93] on link "Next" at bounding box center [849, 92] width 122 height 39
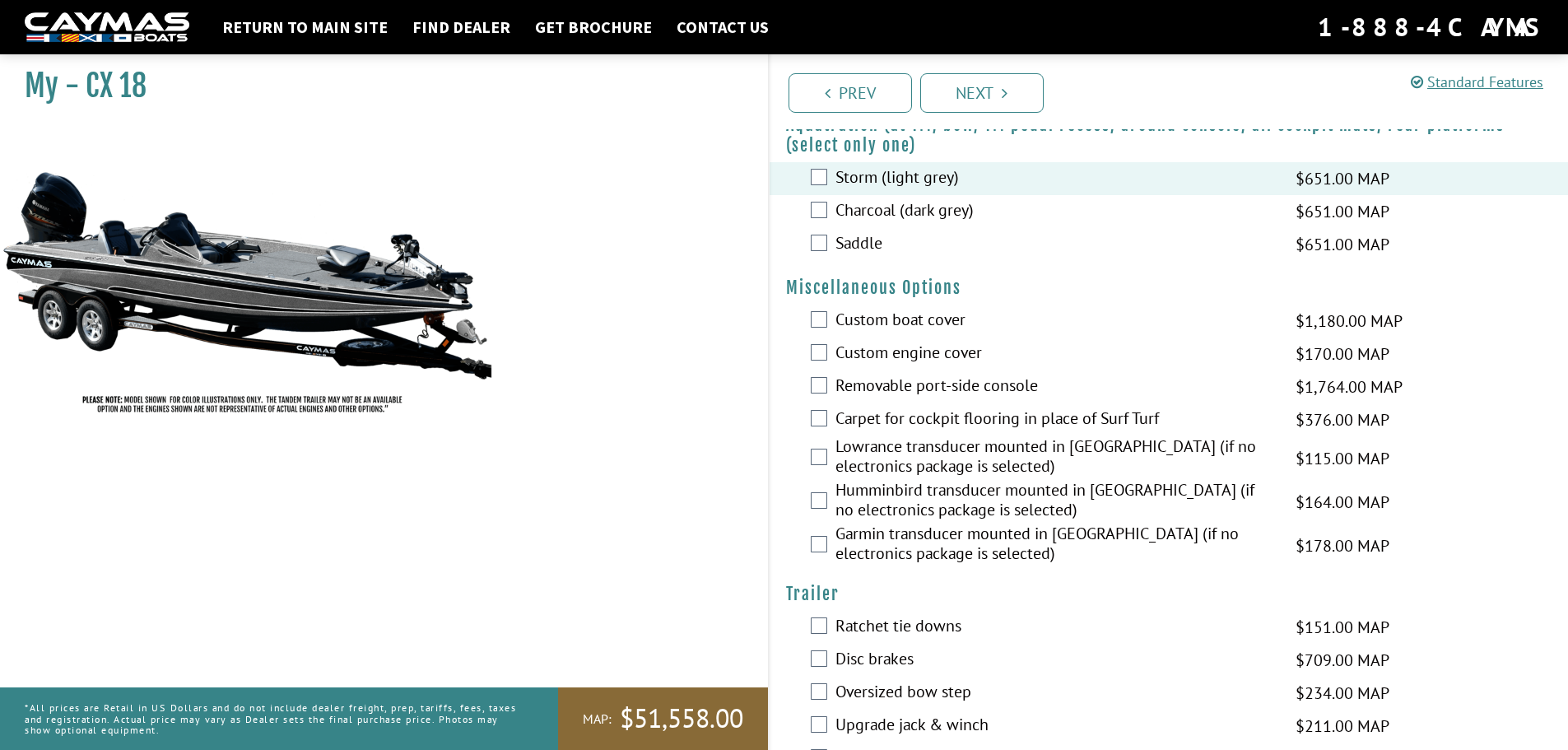
scroll to position [551, 0]
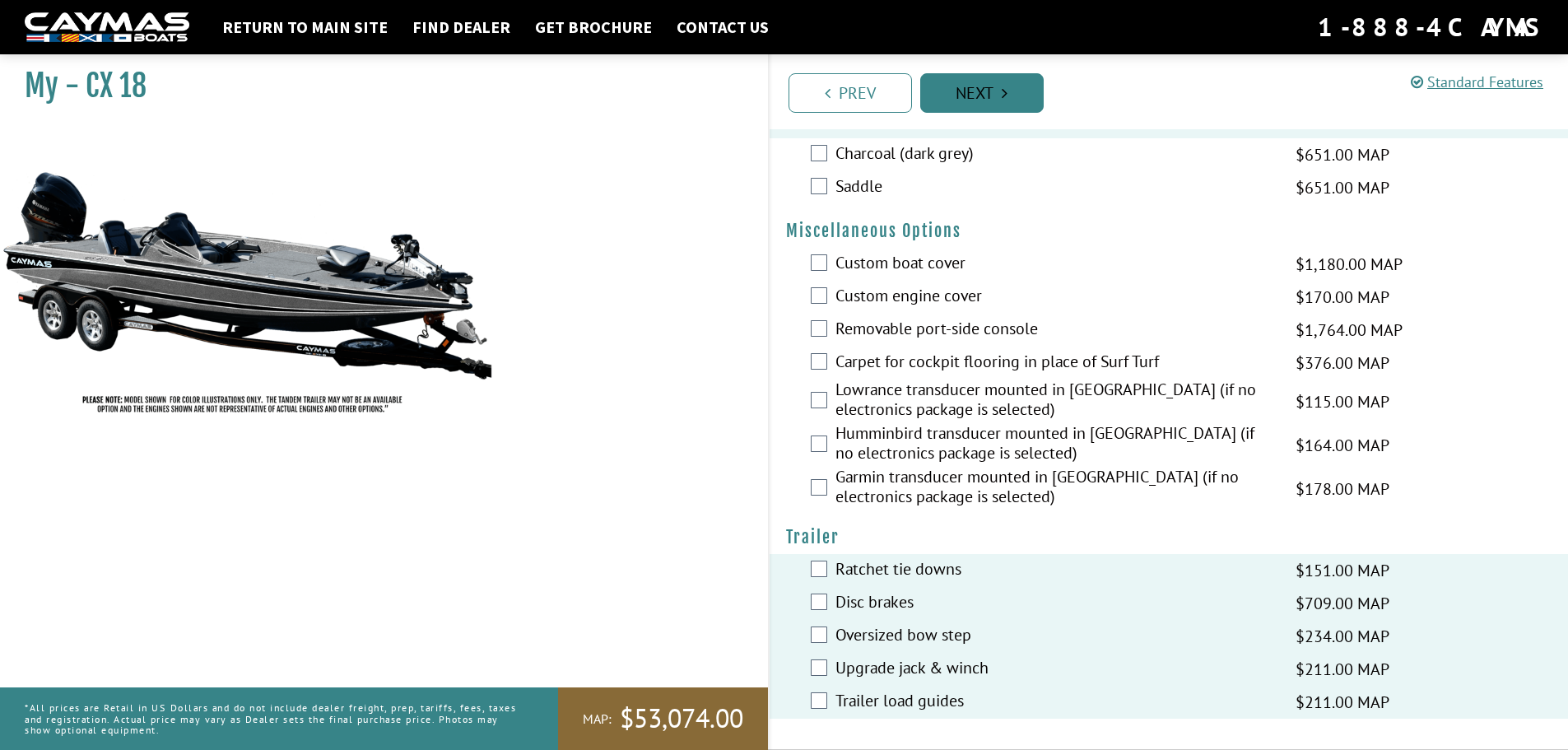
click at [969, 93] on link "Next" at bounding box center [981, 93] width 123 height 40
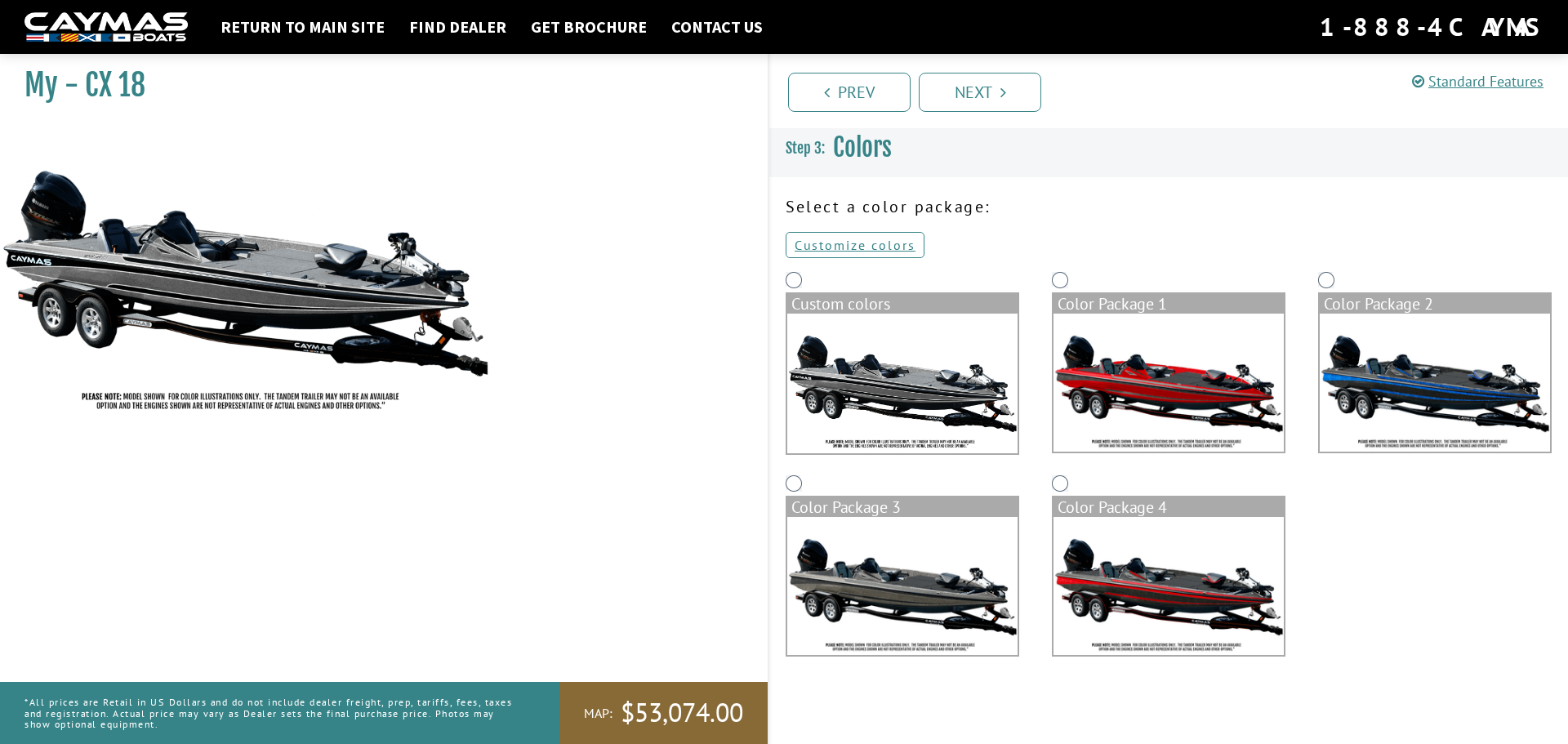
click at [930, 577] on img at bounding box center [903, 585] width 230 height 138
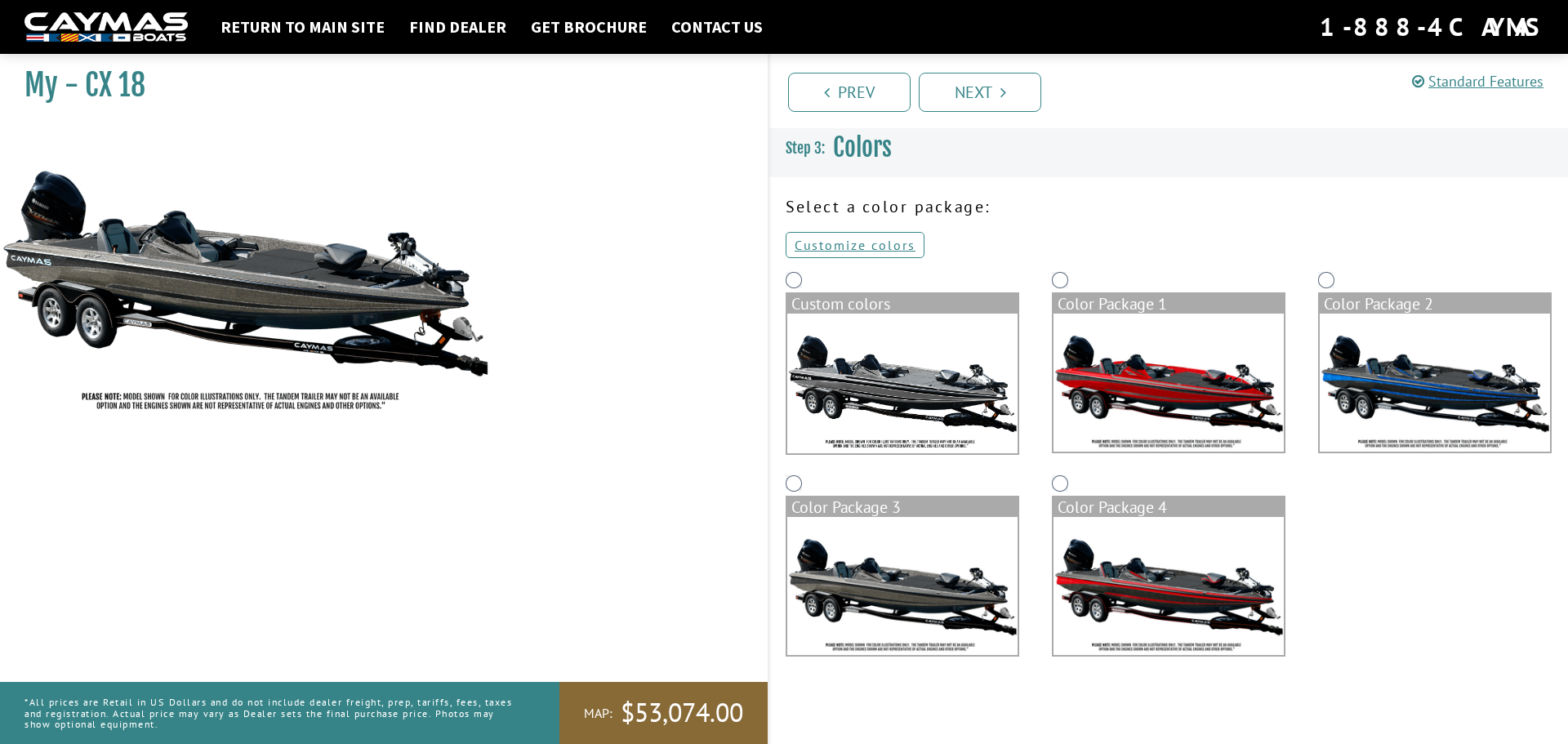
click at [1029, 94] on link "Next" at bounding box center [980, 92] width 122 height 39
